Goal: Transaction & Acquisition: Purchase product/service

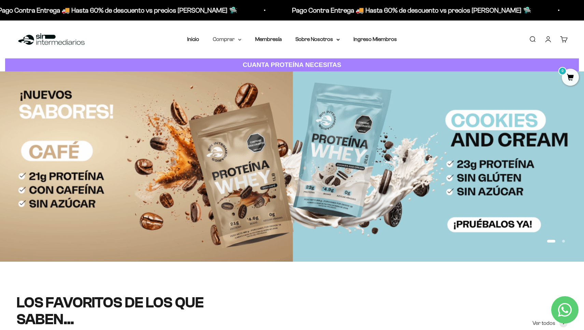
click at [236, 41] on summary "Comprar" at bounding box center [227, 39] width 29 height 9
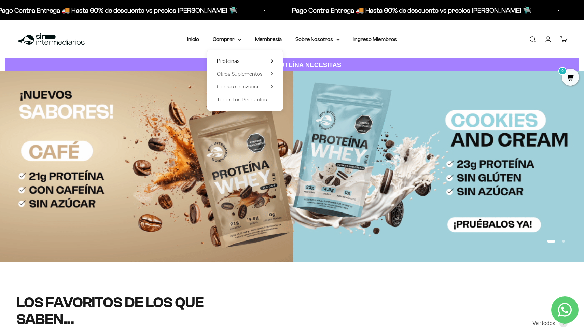
click at [236, 57] on span "Proteínas" at bounding box center [228, 61] width 23 height 9
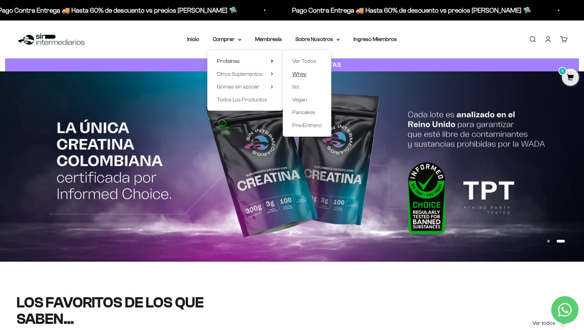
click at [301, 77] on span "Whey" at bounding box center [299, 74] width 14 height 9
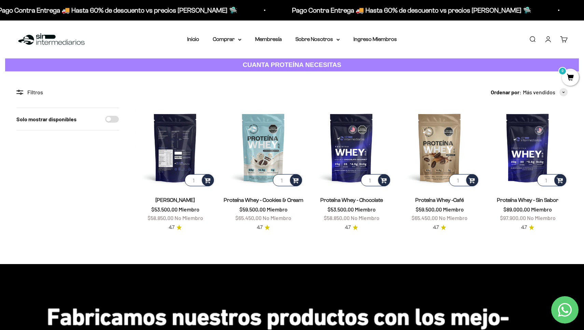
click at [191, 153] on img at bounding box center [175, 148] width 80 height 80
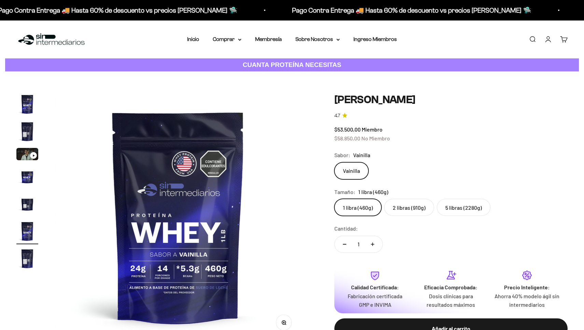
click at [464, 215] on safe-sticky "Proteína Whey - Vainilla 4.7 $53.500,00 Miembro $58.850,00 No Miembro Calidad d…" at bounding box center [450, 221] width 233 height 257
click at [464, 210] on label "5 libras (2280g)" at bounding box center [464, 207] width 54 height 17
click at [334, 199] on input "5 libras (2280g)" at bounding box center [334, 198] width 0 height 0
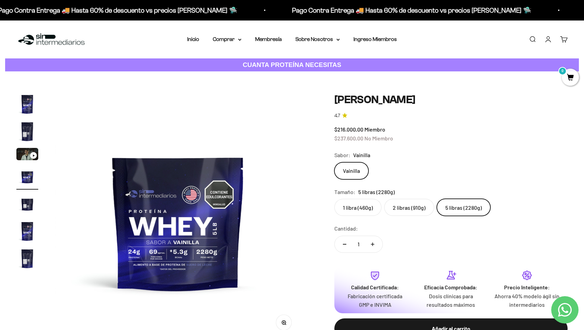
click at [445, 246] on div "Cantidad: 1" at bounding box center [450, 239] width 233 height 30
drag, startPoint x: 333, startPoint y: 136, endPoint x: 417, endPoint y: 136, distance: 83.3
click at [417, 136] on div "Zoom Ir al artículo 1 Ir al artículo 2 Ir al artículo 3 Ir al artículo 4 Ir al …" at bounding box center [291, 221] width 551 height 257
click at [417, 136] on div "$216.000,00 Miembro $237.600,00 No Miembro" at bounding box center [450, 133] width 233 height 17
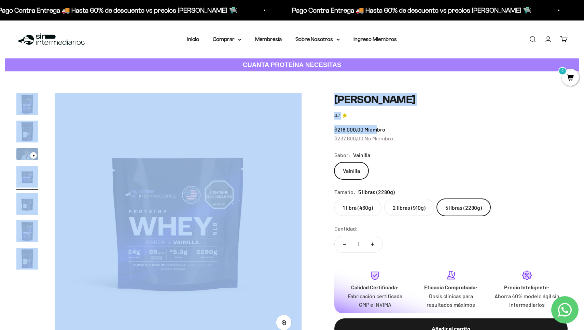
drag, startPoint x: 376, startPoint y: 129, endPoint x: 276, endPoint y: 129, distance: 99.7
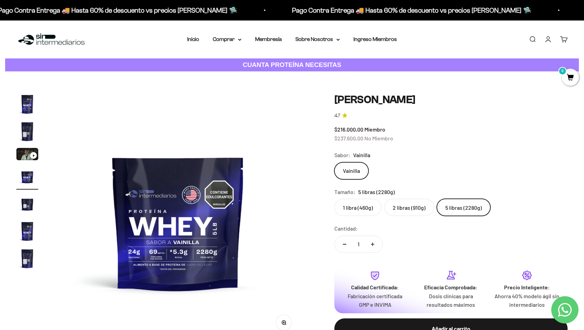
drag, startPoint x: 334, startPoint y: 135, endPoint x: 464, endPoint y: 142, distance: 131.0
click at [464, 142] on safe-sticky "Proteína Whey - Vainilla 4.7 $216.000,00 Miembro $237.600,00 No Miembro Calidad…" at bounding box center [450, 221] width 233 height 257
click at [344, 116] on icon "4.7 de 5.0 estrellas" at bounding box center [344, 115] width 5 height 5
